Goal: Information Seeking & Learning: Learn about a topic

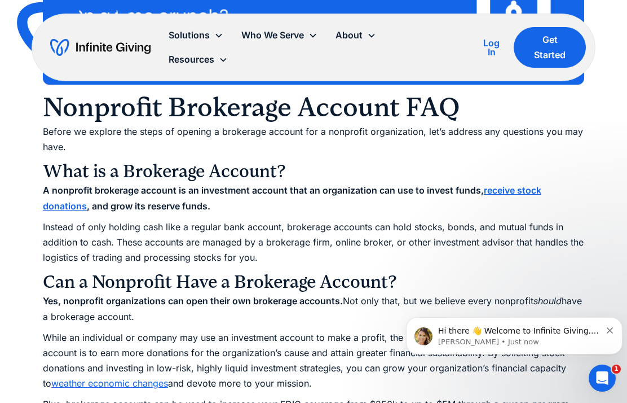
click at [610, 332] on icon "Dismiss notification" at bounding box center [610, 330] width 6 height 6
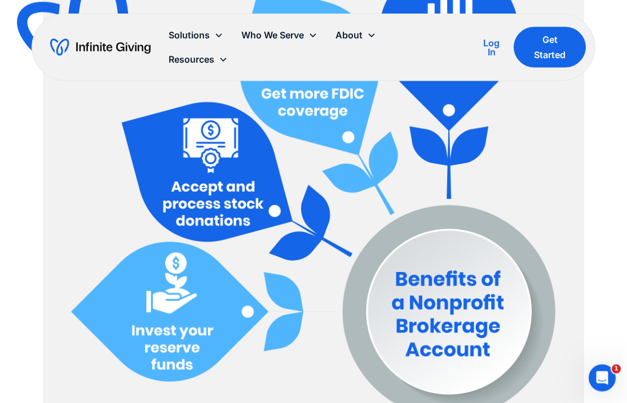
scroll to position [1562, 0]
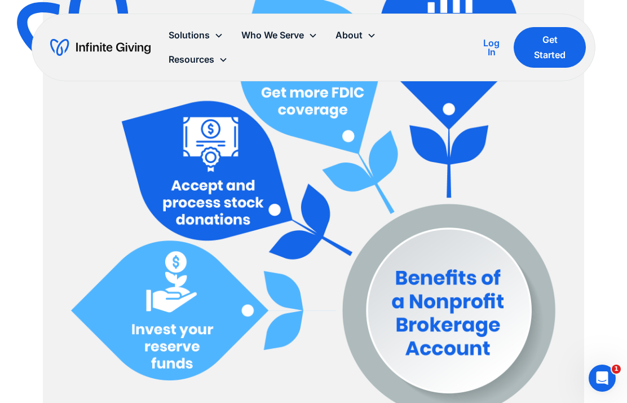
click at [333, 111] on img at bounding box center [313, 174] width 541 height 541
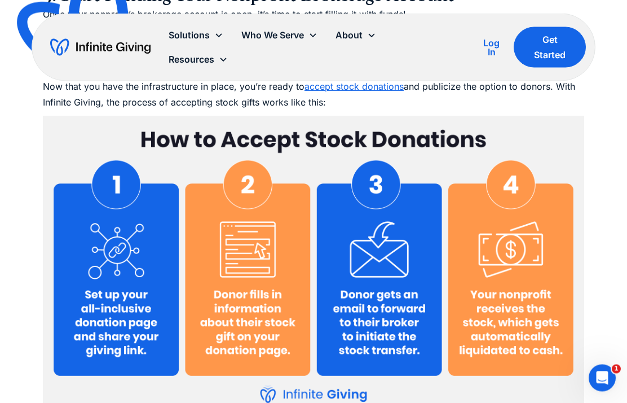
scroll to position [5083, 0]
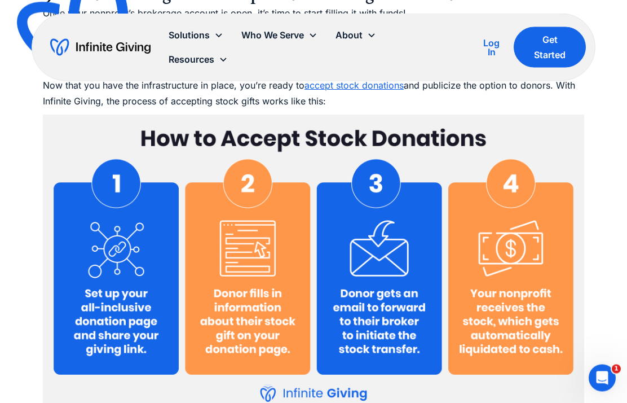
click at [497, 386] on img at bounding box center [313, 264] width 541 height 298
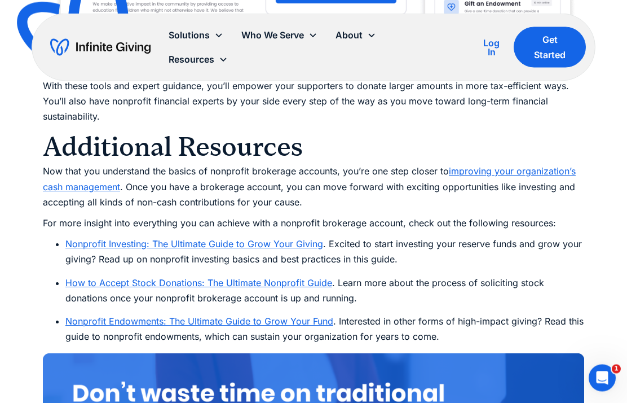
scroll to position [6295, 0]
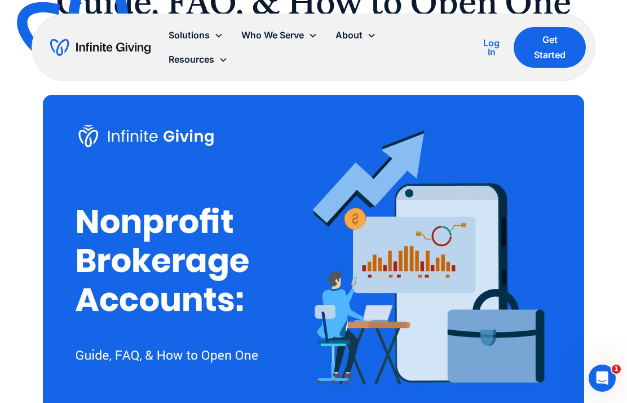
scroll to position [0, 0]
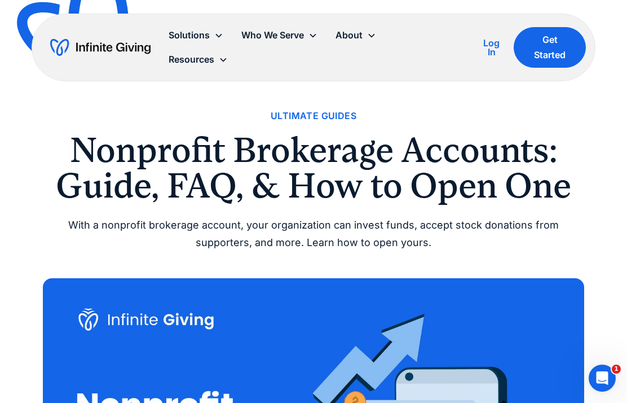
click at [308, 35] on div "Who We Serve" at bounding box center [279, 35] width 94 height 24
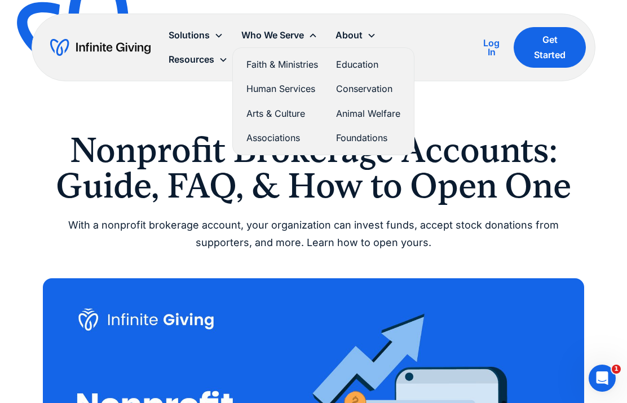
click at [363, 33] on div "About" at bounding box center [356, 35] width 59 height 24
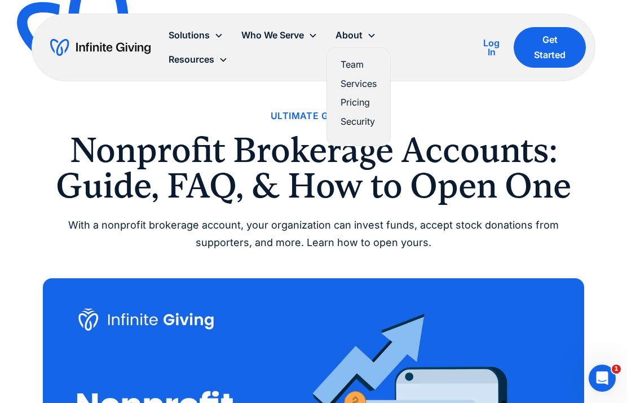
click at [368, 85] on link "Services" at bounding box center [359, 83] width 36 height 15
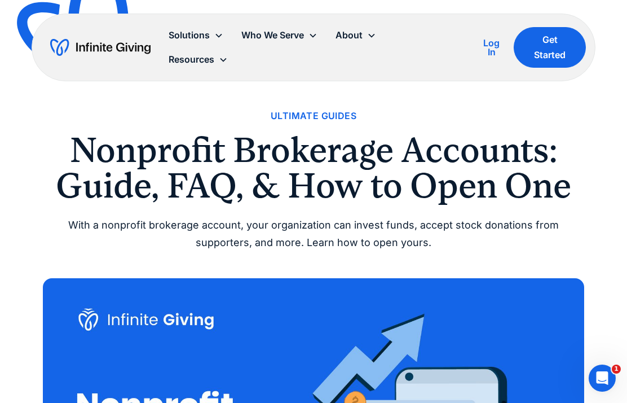
click at [359, 38] on div "About" at bounding box center [349, 35] width 27 height 15
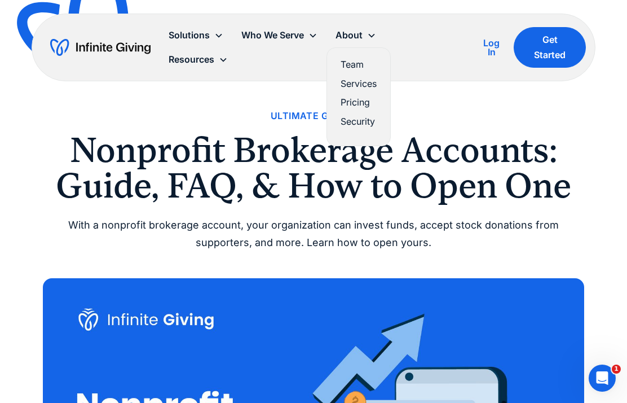
click at [359, 104] on link "Pricing" at bounding box center [359, 102] width 36 height 15
